Goal: Task Accomplishment & Management: Manage account settings

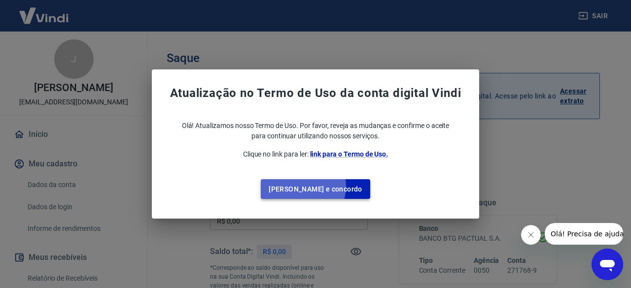
click at [323, 187] on button "[PERSON_NAME] e concordo" at bounding box center [315, 189] width 109 height 20
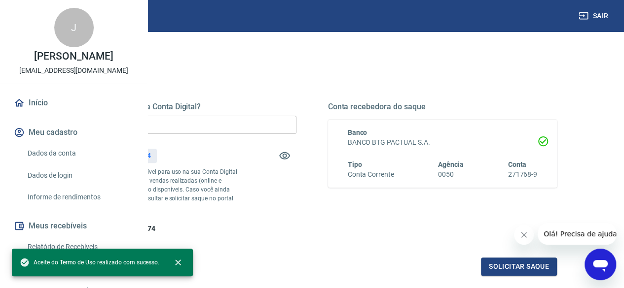
scroll to position [105, 0]
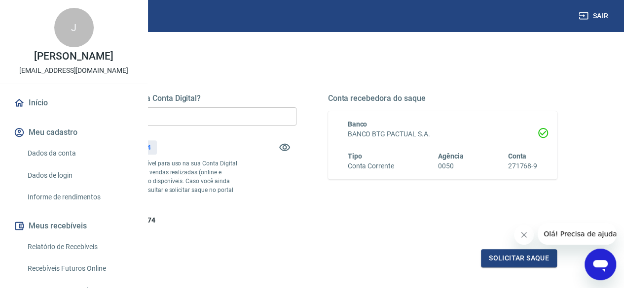
click at [525, 238] on icon "Fechar mensagem da empresa" at bounding box center [524, 235] width 8 height 8
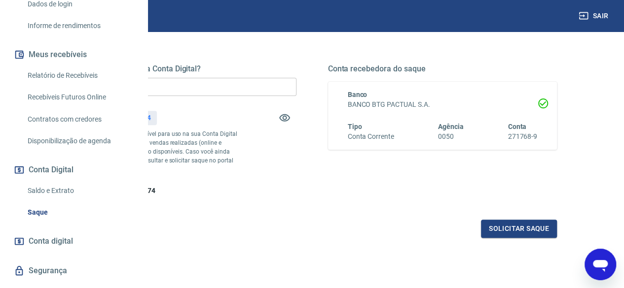
scroll to position [226, 0]
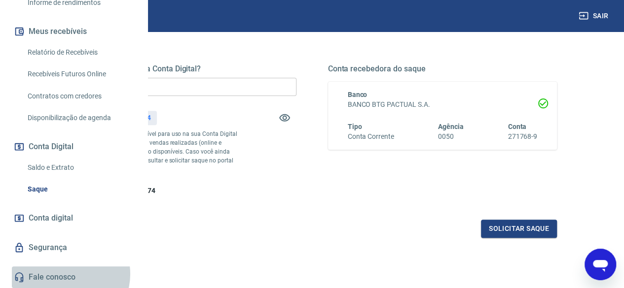
click at [69, 275] on link "Fale conosco" at bounding box center [74, 278] width 124 height 22
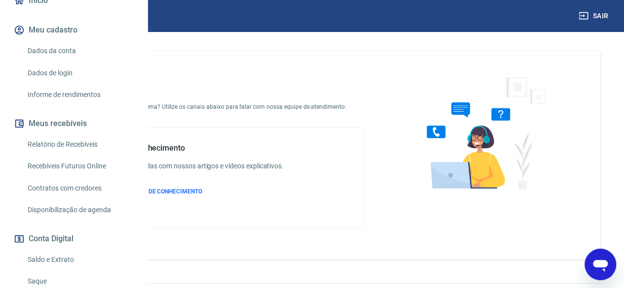
scroll to position [71, 0]
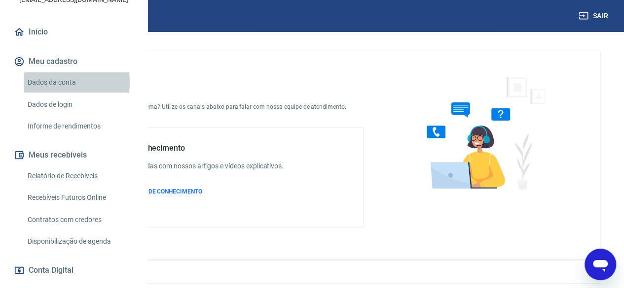
click at [48, 93] on link "Dados da conta" at bounding box center [80, 82] width 112 height 20
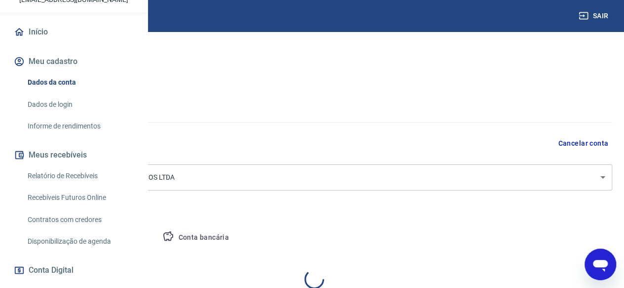
select select "RJ"
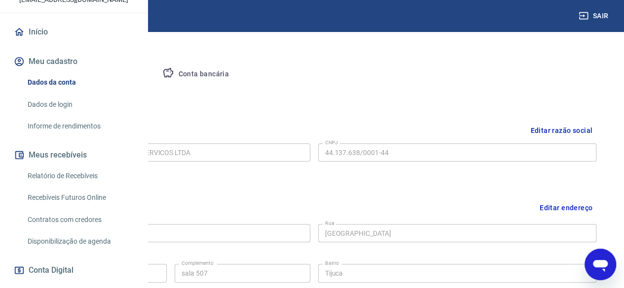
scroll to position [91, 0]
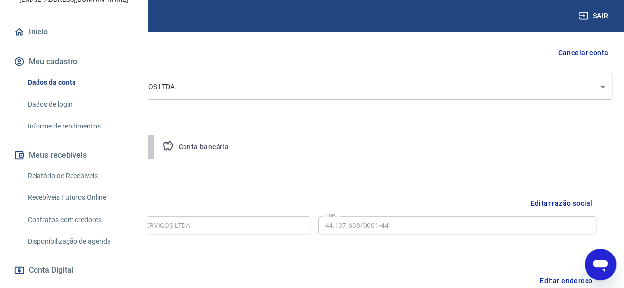
click at [155, 145] on button "Pessoa titular" at bounding box center [115, 148] width 78 height 24
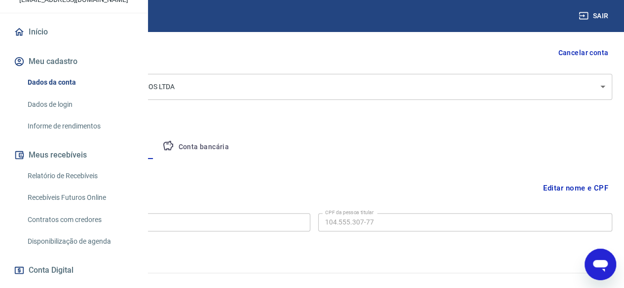
scroll to position [106, 0]
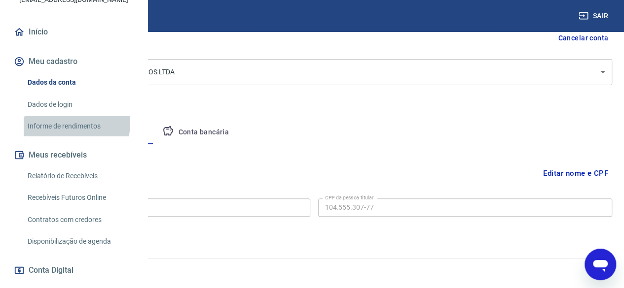
click at [71, 137] on link "Informe de rendimentos" at bounding box center [80, 126] width 112 height 20
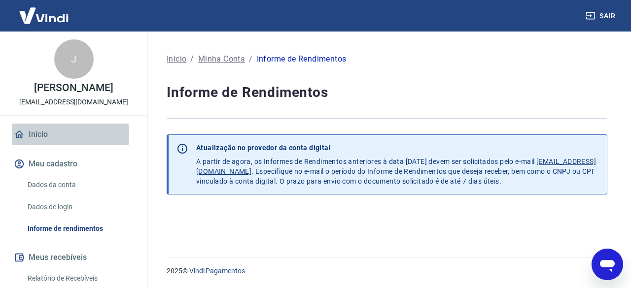
click at [34, 135] on link "Início" at bounding box center [74, 135] width 124 height 22
